Goal: Information Seeking & Learning: Learn about a topic

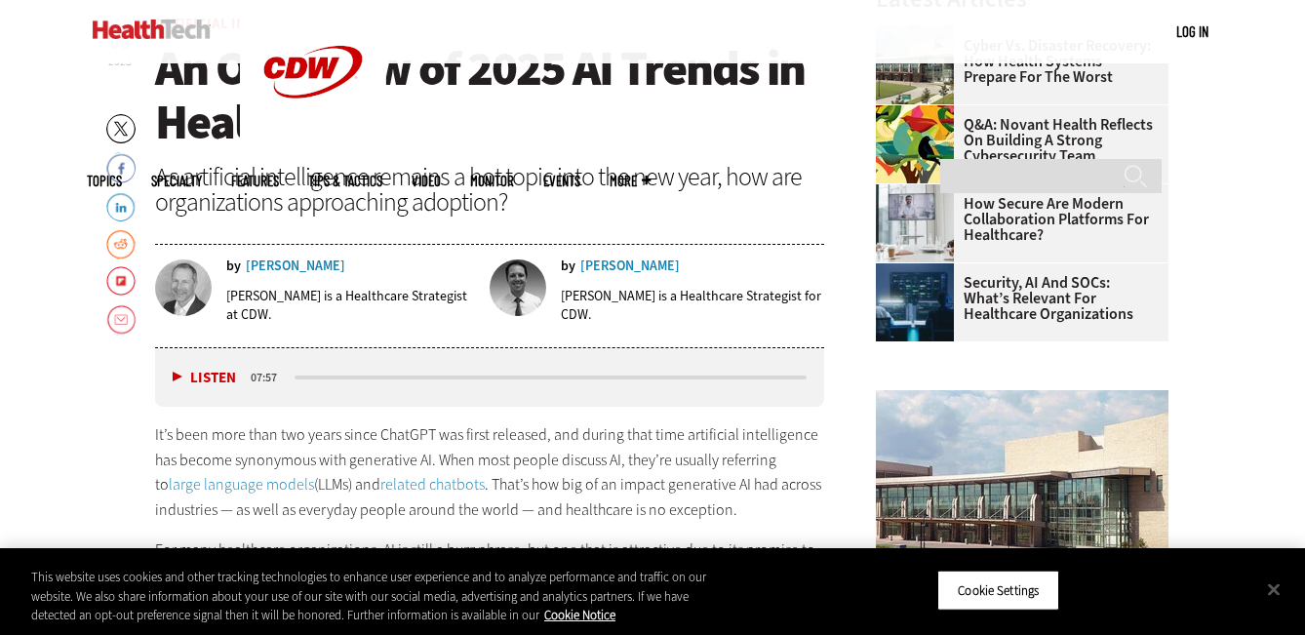
scroll to position [773, 0]
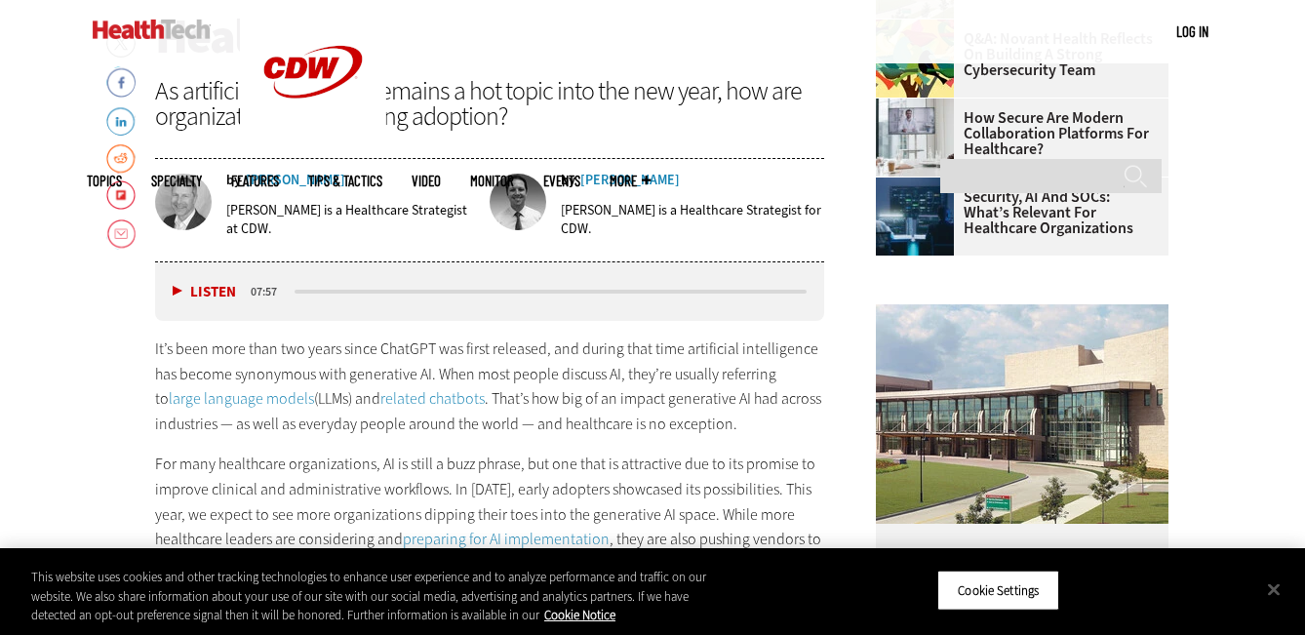
click at [291, 180] on div "Ben Sokolow" at bounding box center [296, 181] width 100 height 14
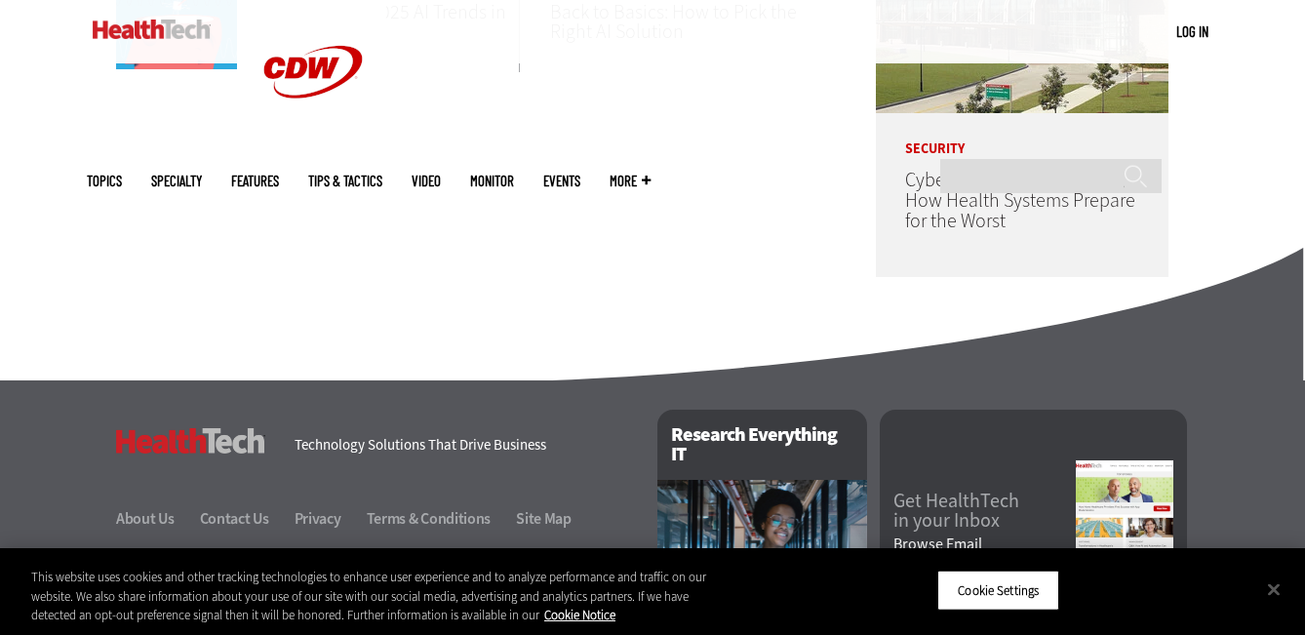
scroll to position [1346, 0]
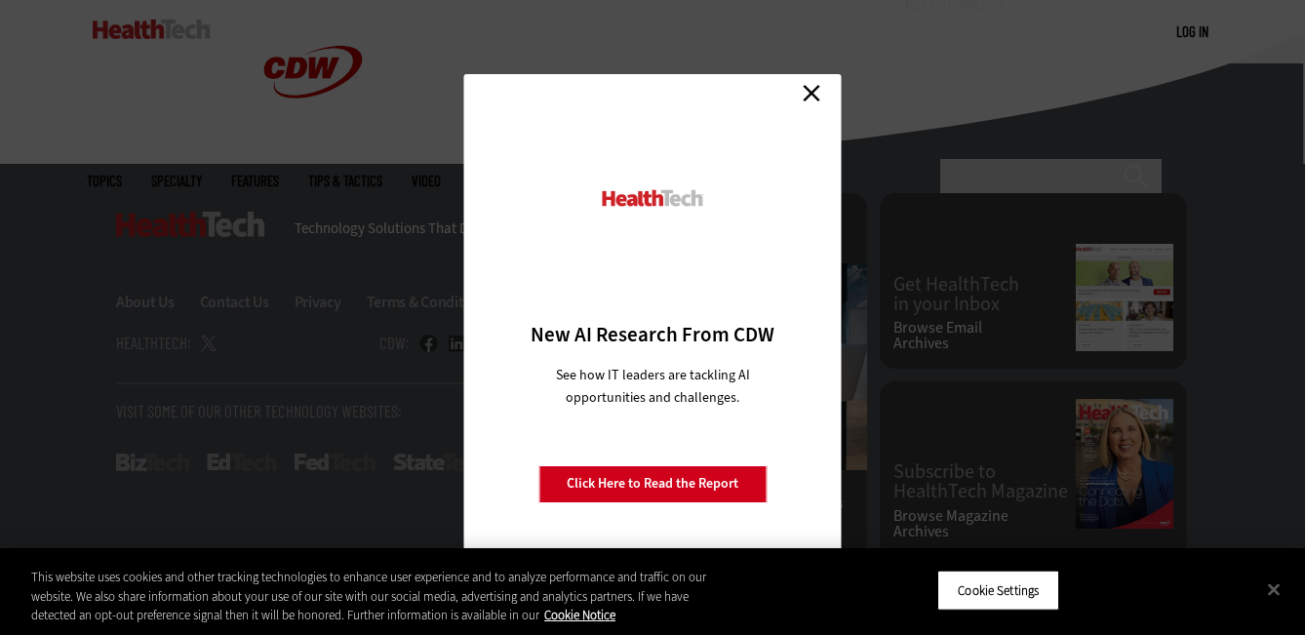
click at [809, 88] on link "Close" at bounding box center [811, 93] width 29 height 29
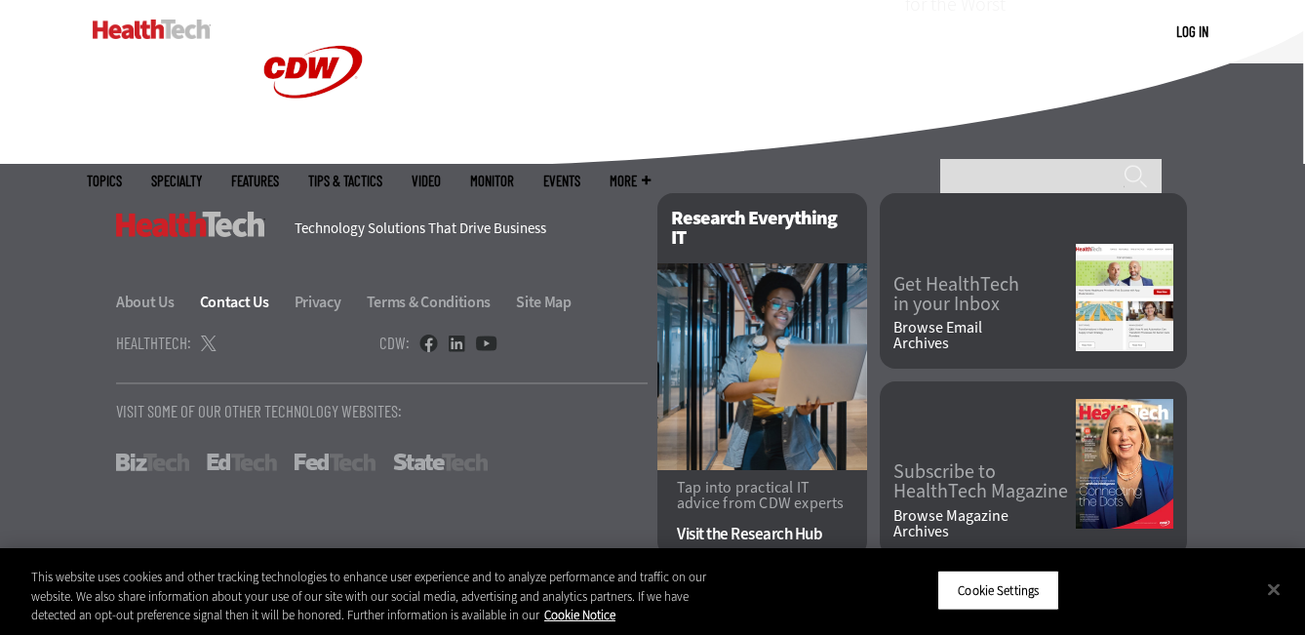
click at [253, 302] on link "Contact Us" at bounding box center [246, 302] width 92 height 20
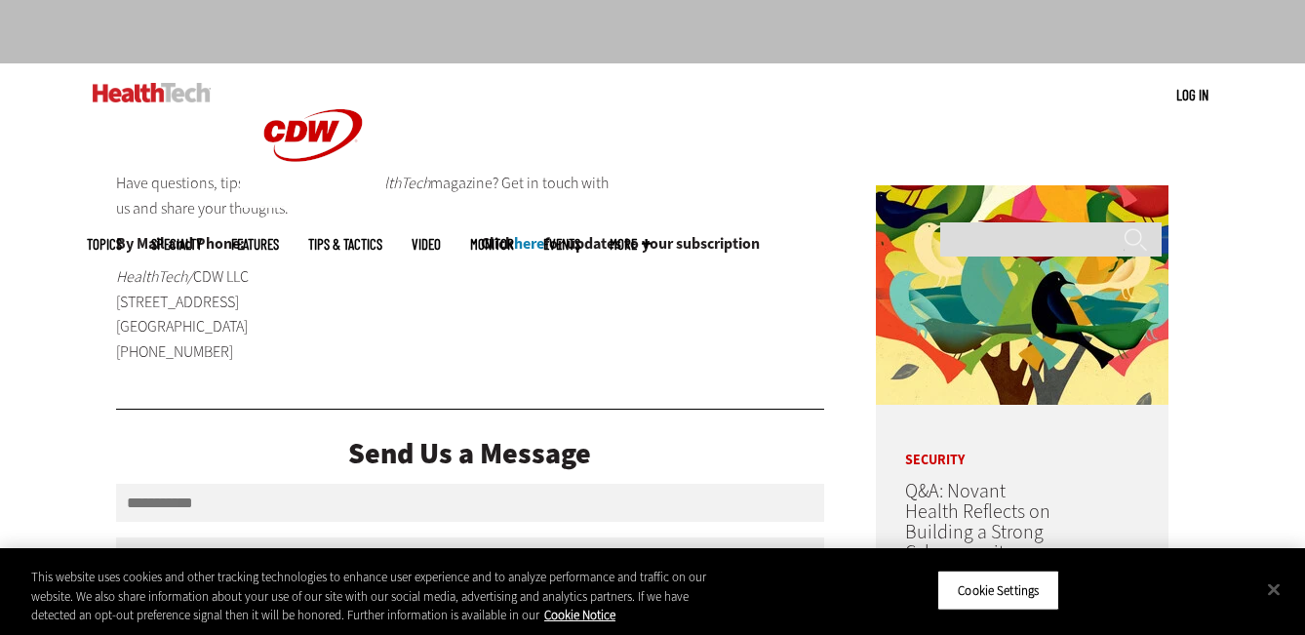
scroll to position [87, 0]
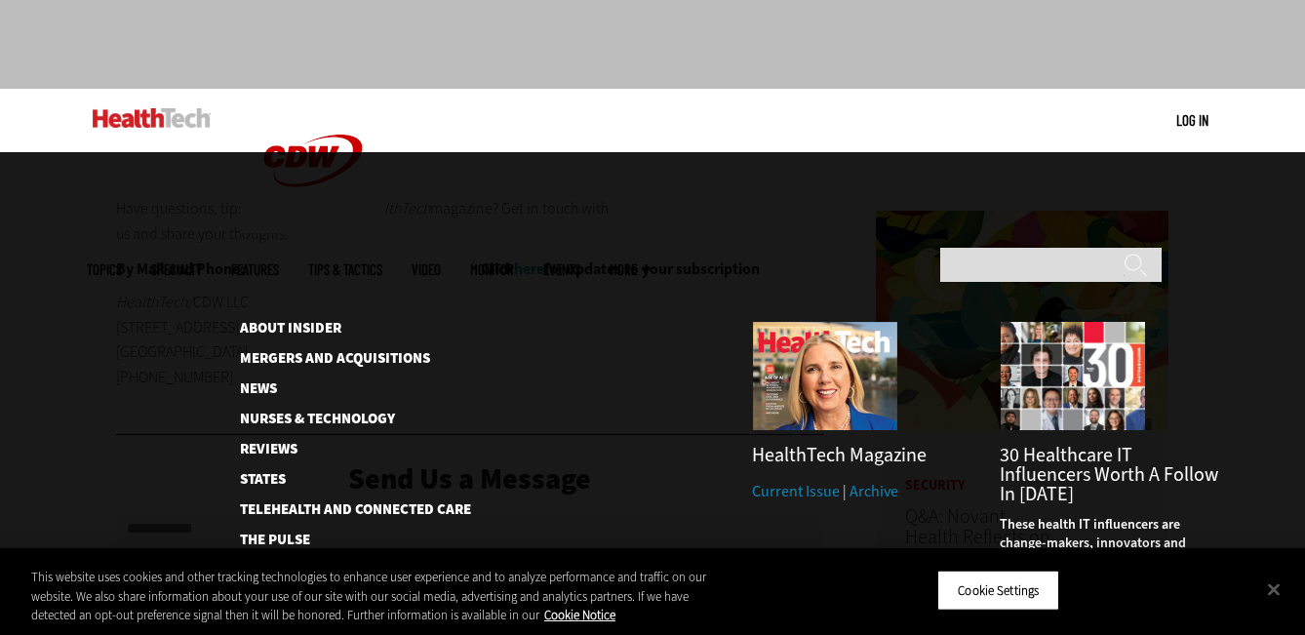
click at [651, 262] on span "More" at bounding box center [630, 269] width 41 height 15
click at [351, 351] on link "Mergers and Acquisitions" at bounding box center [340, 358] width 200 height 15
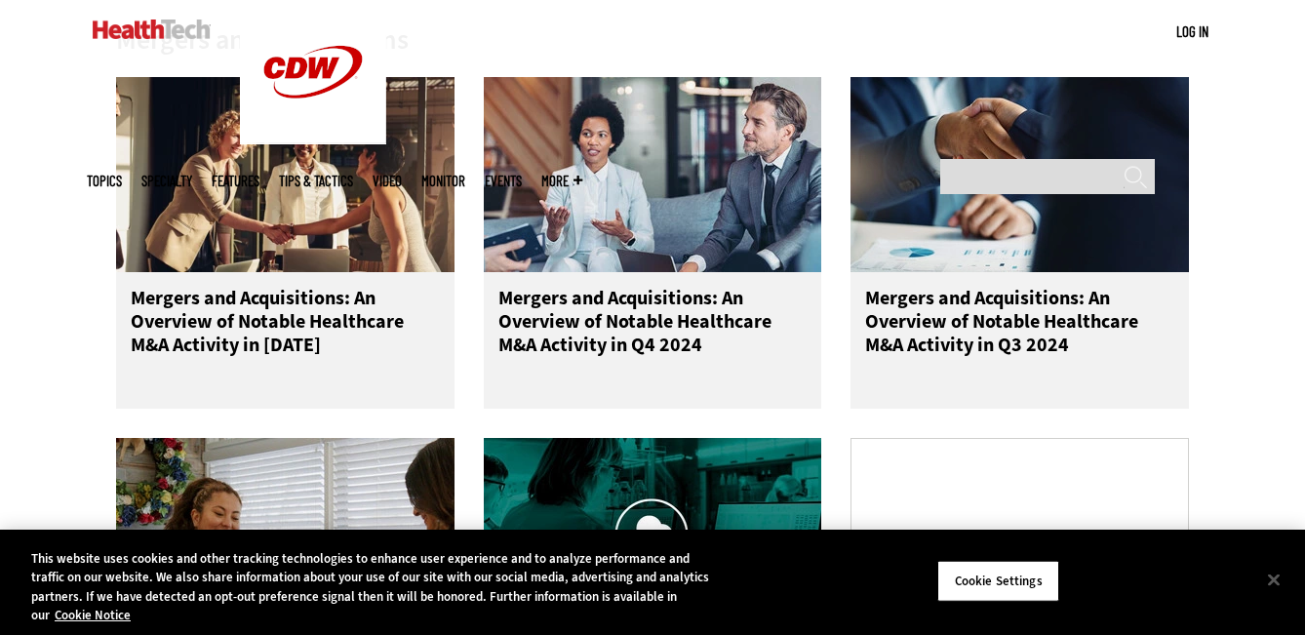
scroll to position [766, 0]
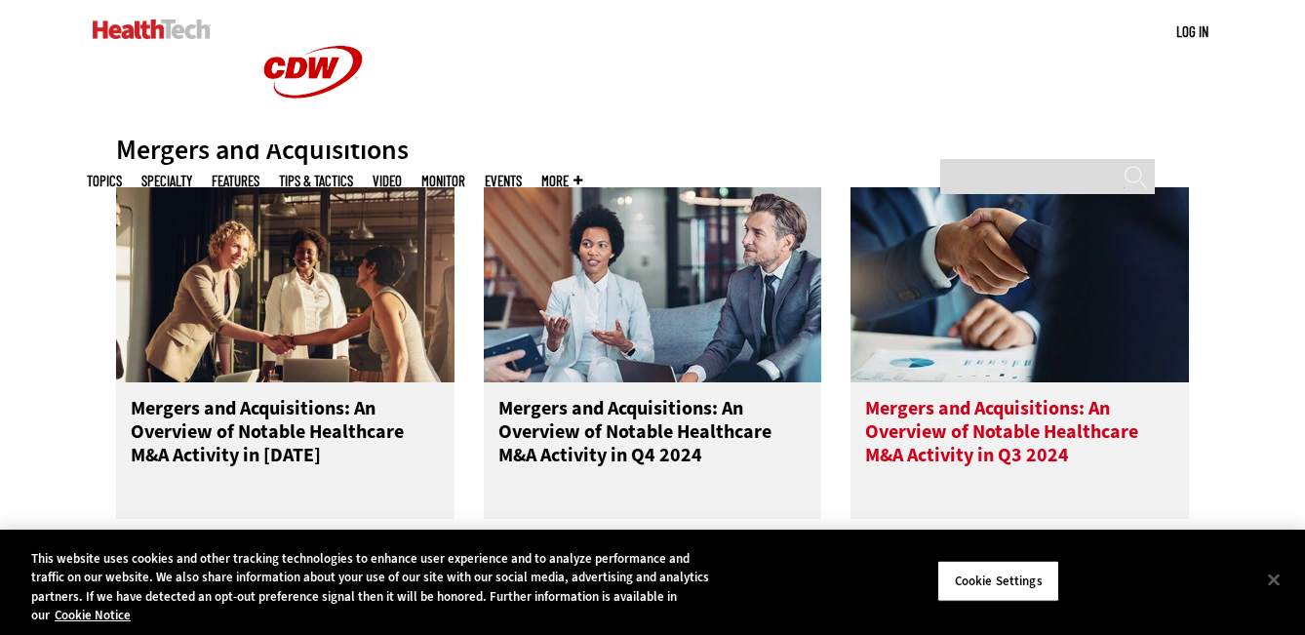
click at [934, 433] on h3 "Mergers and Acquisitions: An Overview of Notable Healthcare M&A Activity in Q3 …" at bounding box center [1019, 436] width 309 height 78
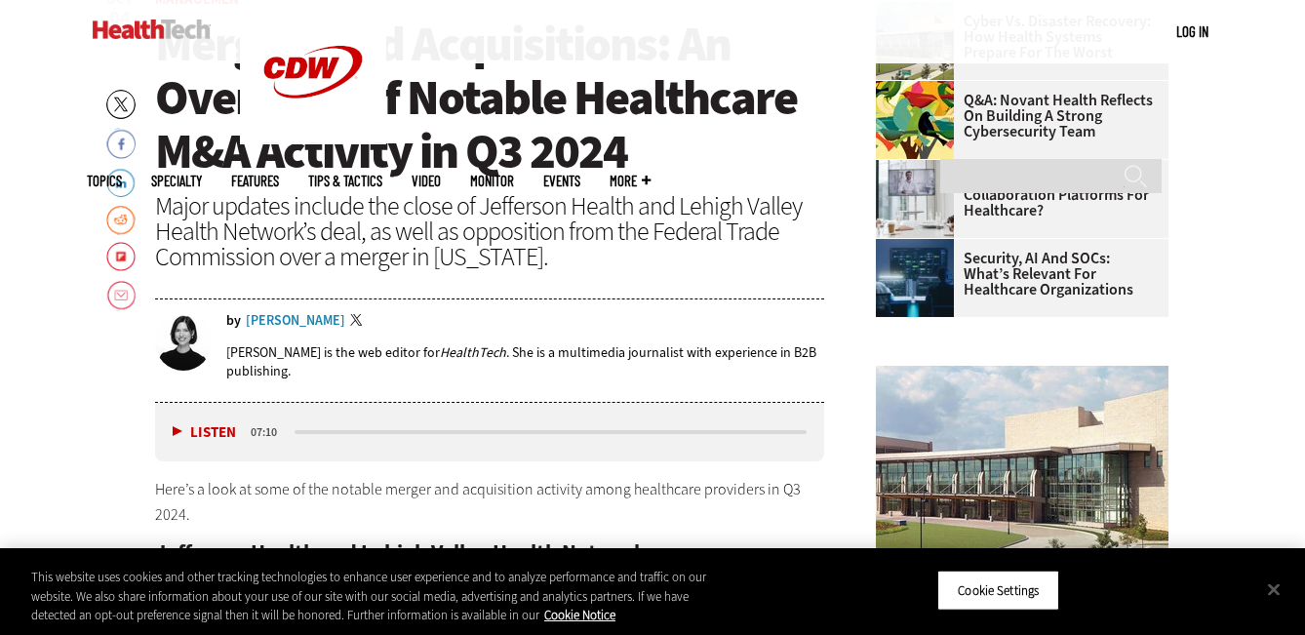
scroll to position [695, 0]
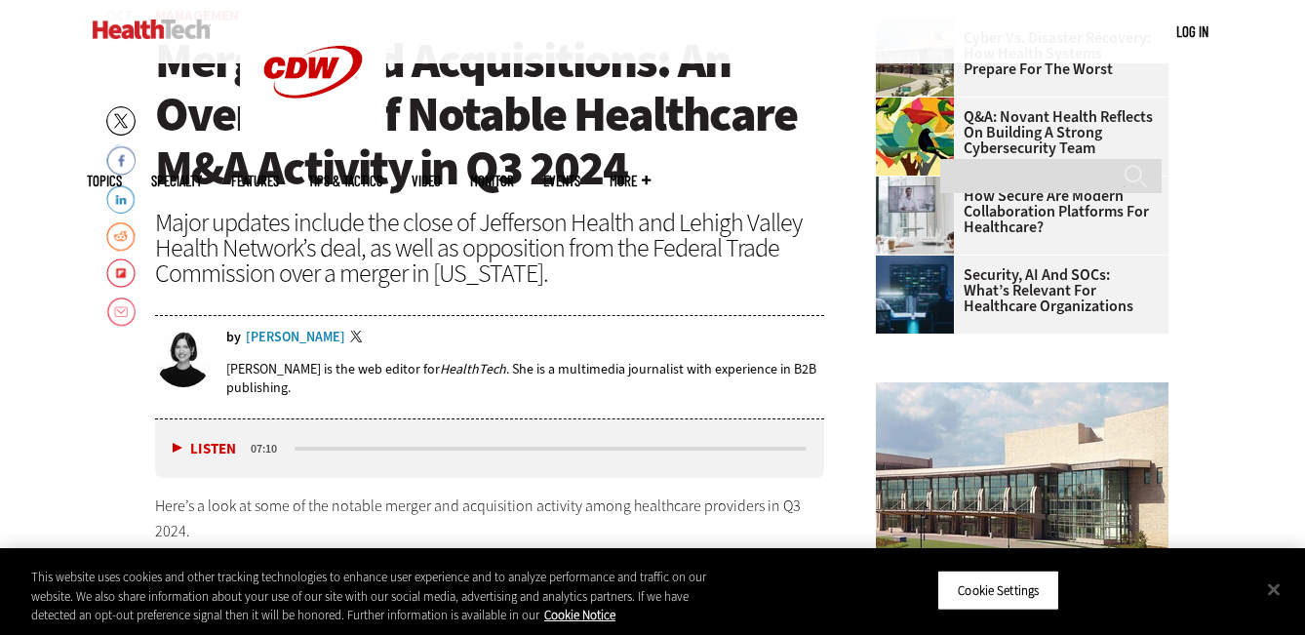
click at [294, 339] on div "[PERSON_NAME]" at bounding box center [296, 338] width 100 height 14
